Goal: Find specific page/section: Find specific page/section

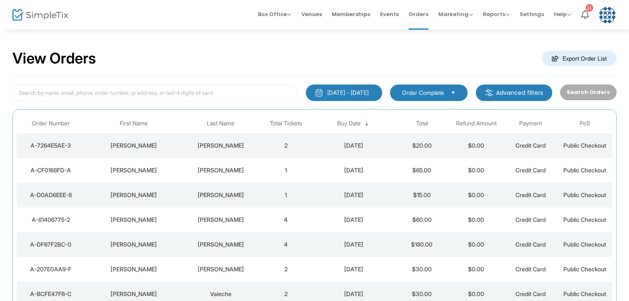
click at [239, 45] on div "View Orders Export Order List" at bounding box center [314, 58] width 604 height 35
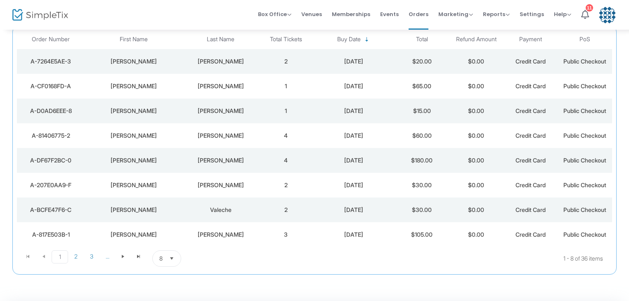
scroll to position [69, 0]
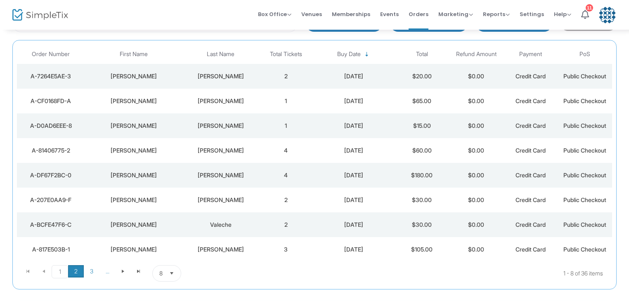
click at [77, 273] on span "2" at bounding box center [76, 271] width 16 height 12
click at [208, 21] on div "Box Office Sell Tickets Bookings Sell Season Pass Venues Memberships Events Ord…" at bounding box center [367, 15] width 524 height 30
click at [392, 12] on span "Events" at bounding box center [389, 14] width 19 height 21
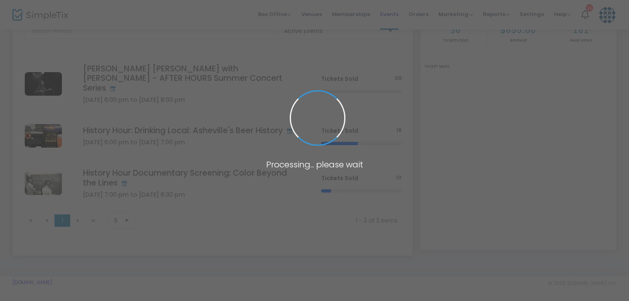
scroll to position [58, 0]
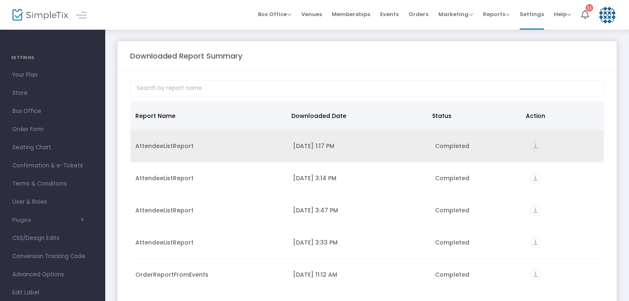
click at [533, 149] on icon "vertical_align_bottom" at bounding box center [535, 146] width 11 height 11
